Goal: Task Accomplishment & Management: Manage account settings

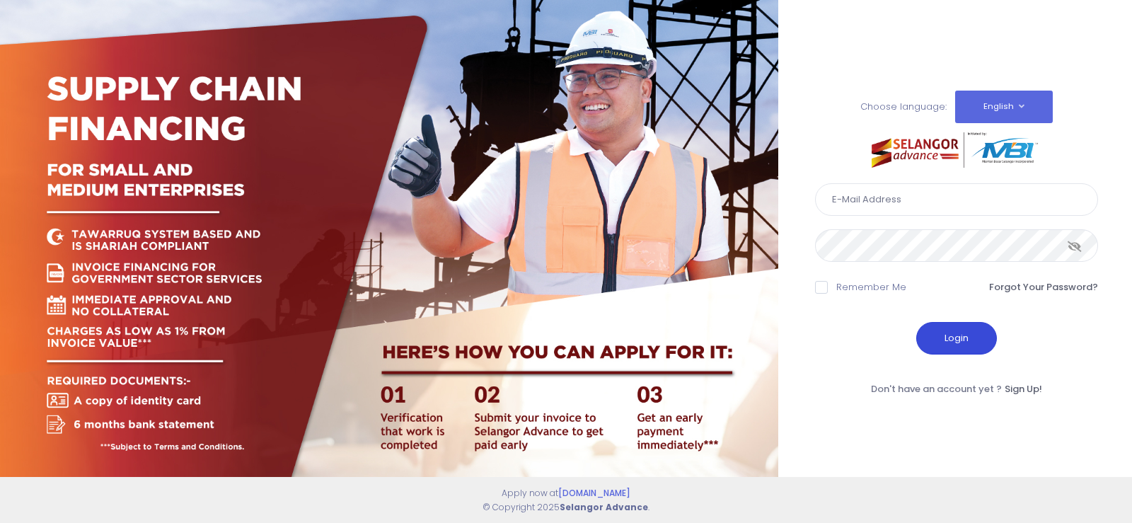
type input "fcd@janatanmia.com.my"
click at [960, 348] on button "Login" at bounding box center [956, 338] width 81 height 33
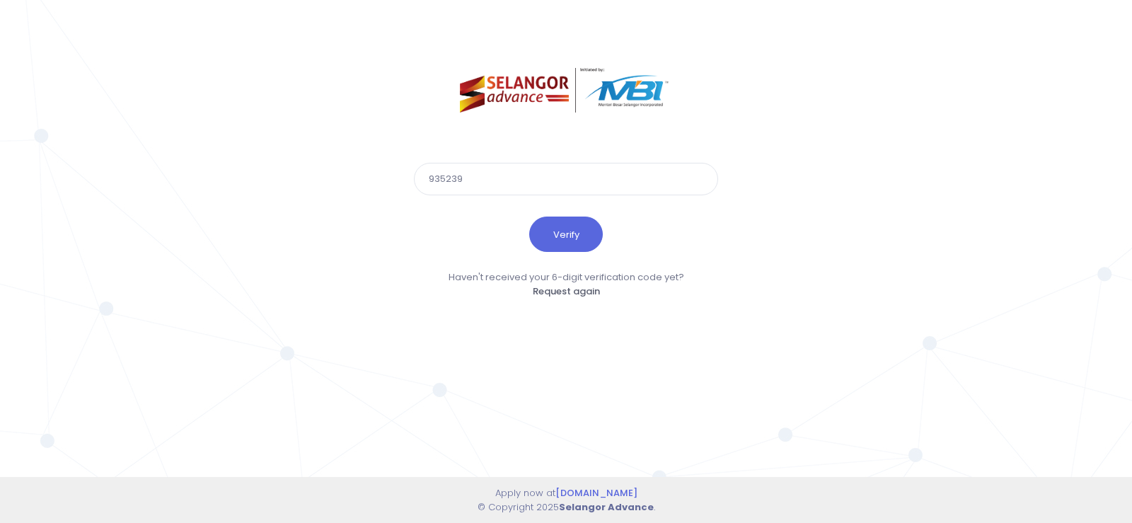
type input "935239"
click at [529, 216] on button "Verify" at bounding box center [566, 233] width 74 height 35
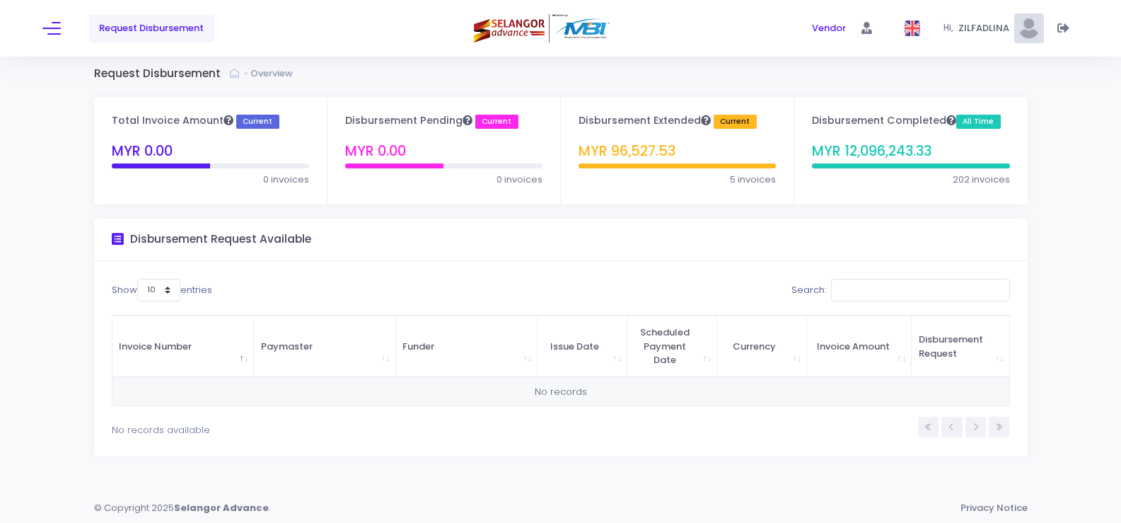
scroll to position [8, 0]
